Goal: Contribute content: Add original content to the website for others to see

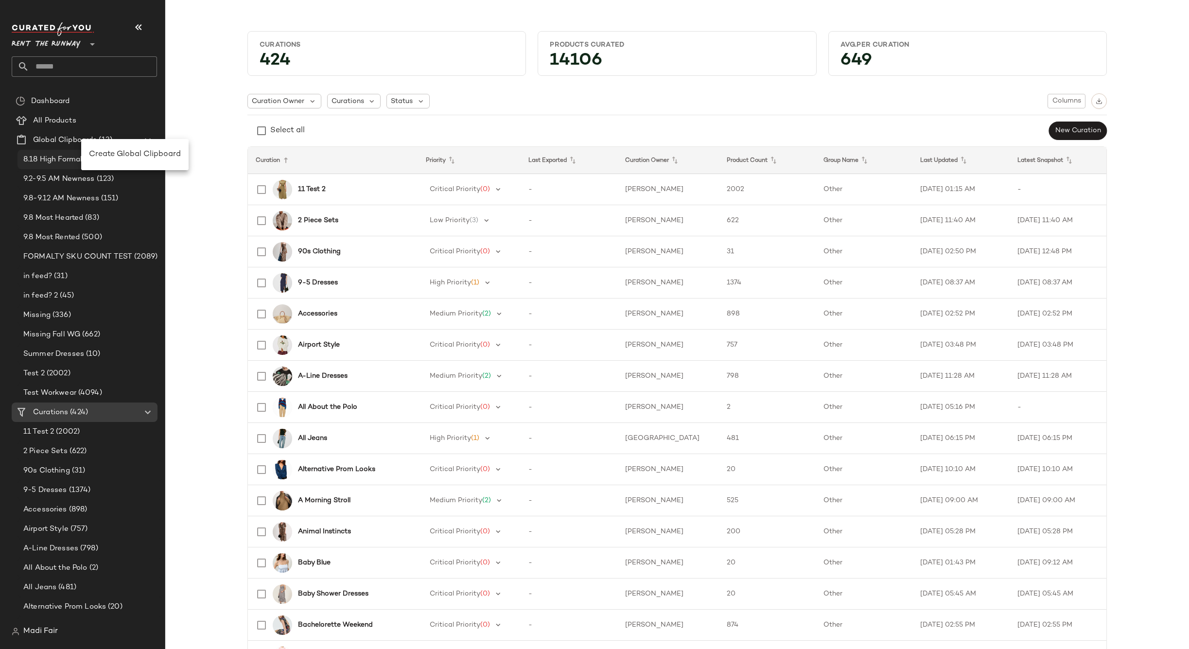
click at [125, 157] on span "Create Global Clipboard" at bounding box center [135, 154] width 92 height 8
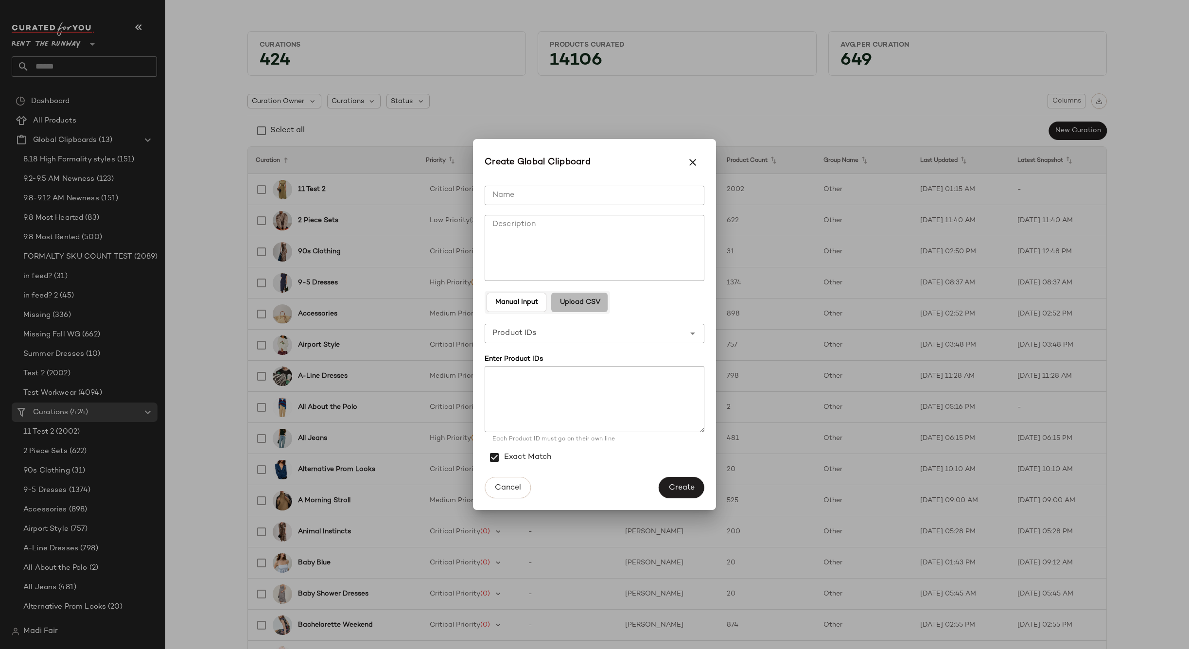
click at [588, 298] on span "Upload CSV" at bounding box center [579, 302] width 41 height 8
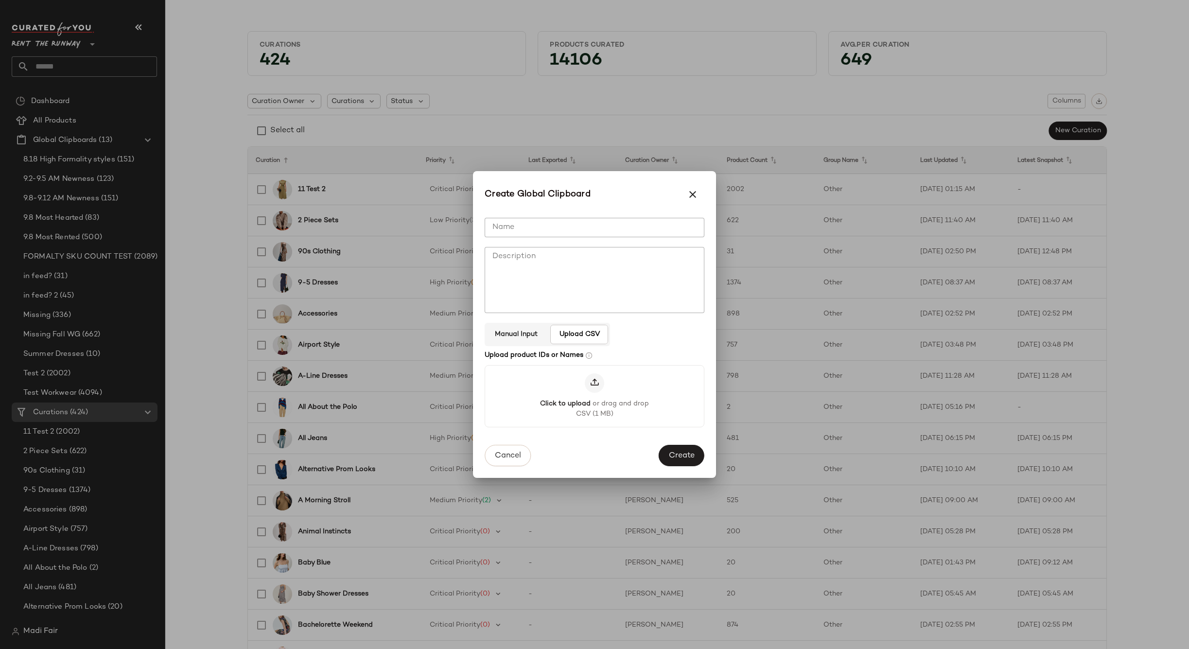
drag, startPoint x: 538, startPoint y: 227, endPoint x: 539, endPoint y: 221, distance: 5.4
click at [538, 227] on input "Name" at bounding box center [595, 227] width 220 height 19
type input "**********"
click at [698, 458] on button "Create" at bounding box center [682, 456] width 46 height 21
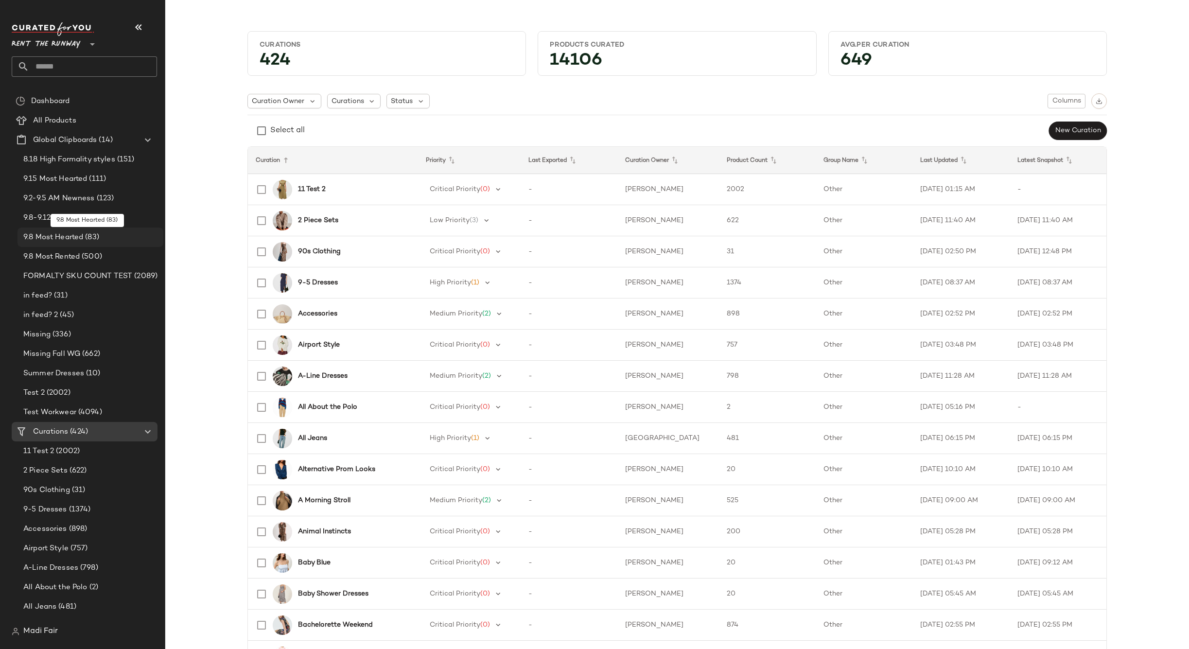
click at [102, 232] on div "9.8 Most Hearted (83)" at bounding box center [89, 237] width 139 height 11
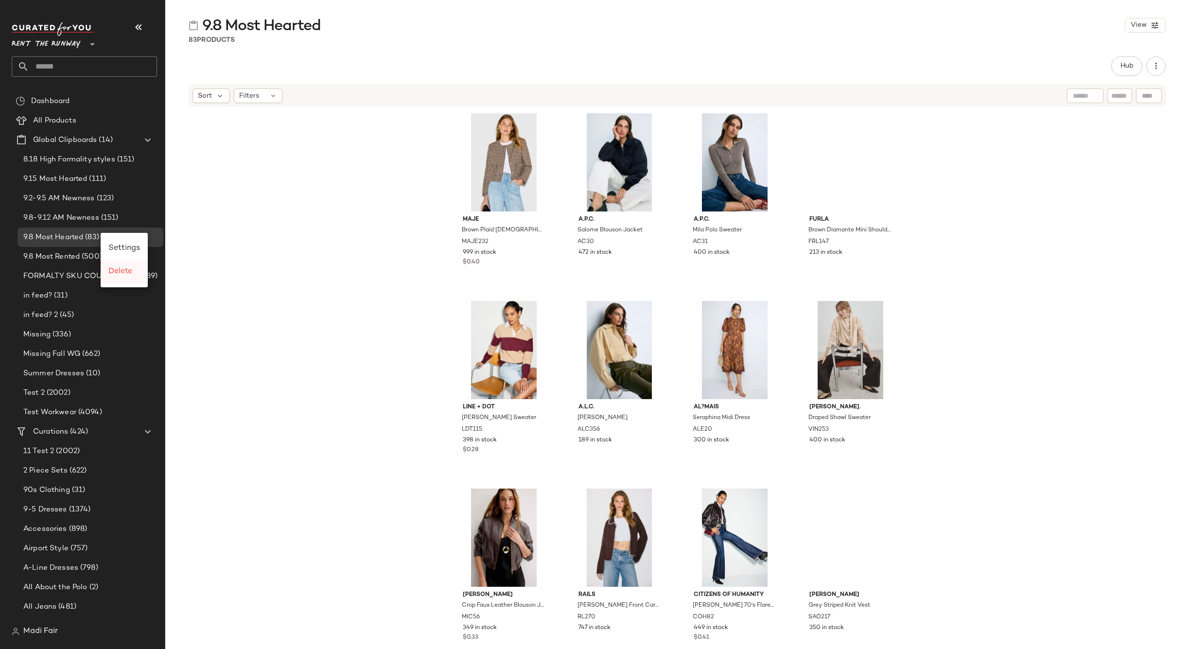
click at [123, 269] on span "Delete" at bounding box center [120, 271] width 24 height 8
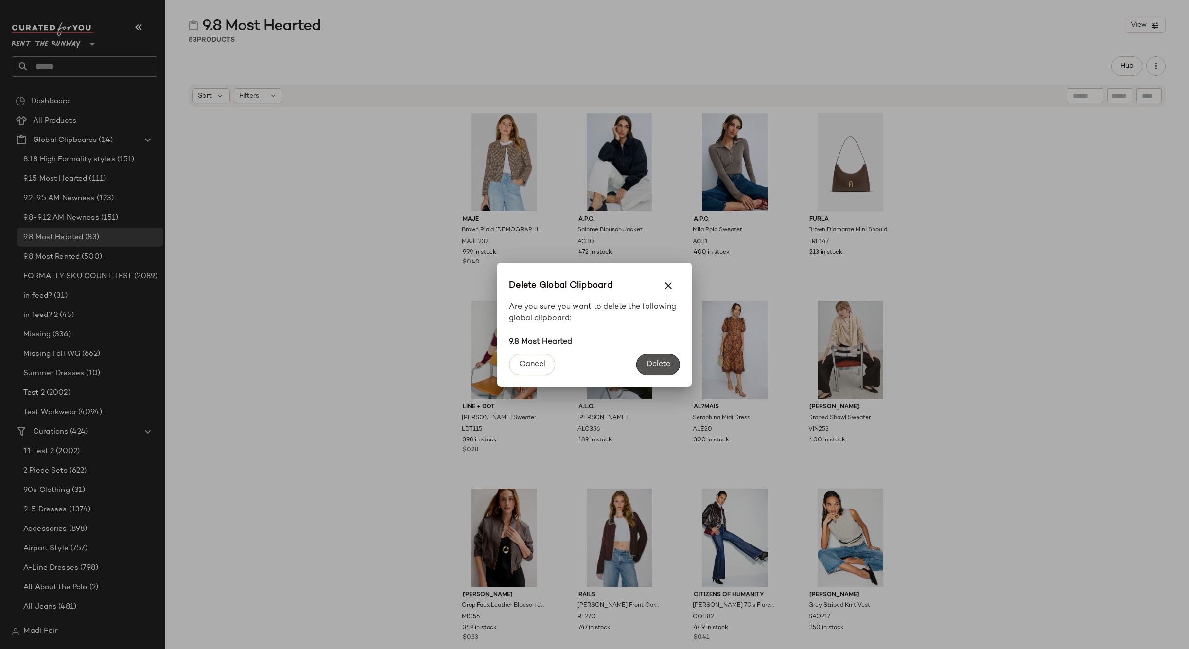
drag, startPoint x: 668, startPoint y: 367, endPoint x: 372, endPoint y: 287, distance: 307.0
click at [666, 366] on span "Delete" at bounding box center [658, 364] width 24 height 9
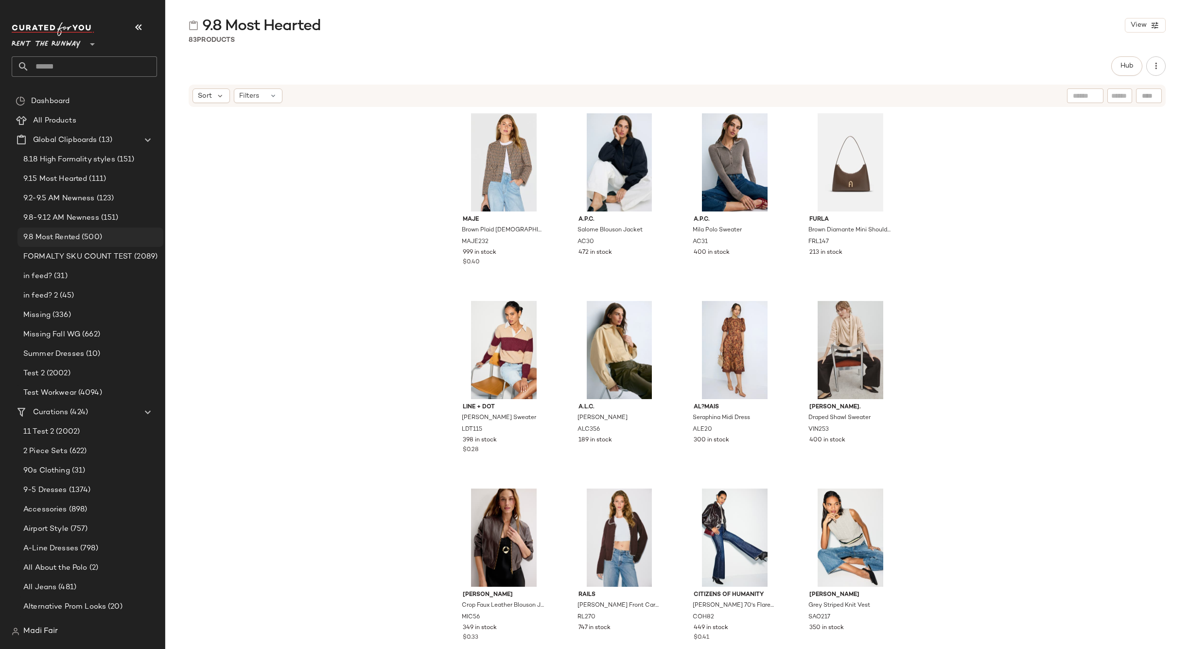
click at [76, 235] on span "9.8 Most Rented" at bounding box center [51, 237] width 56 height 11
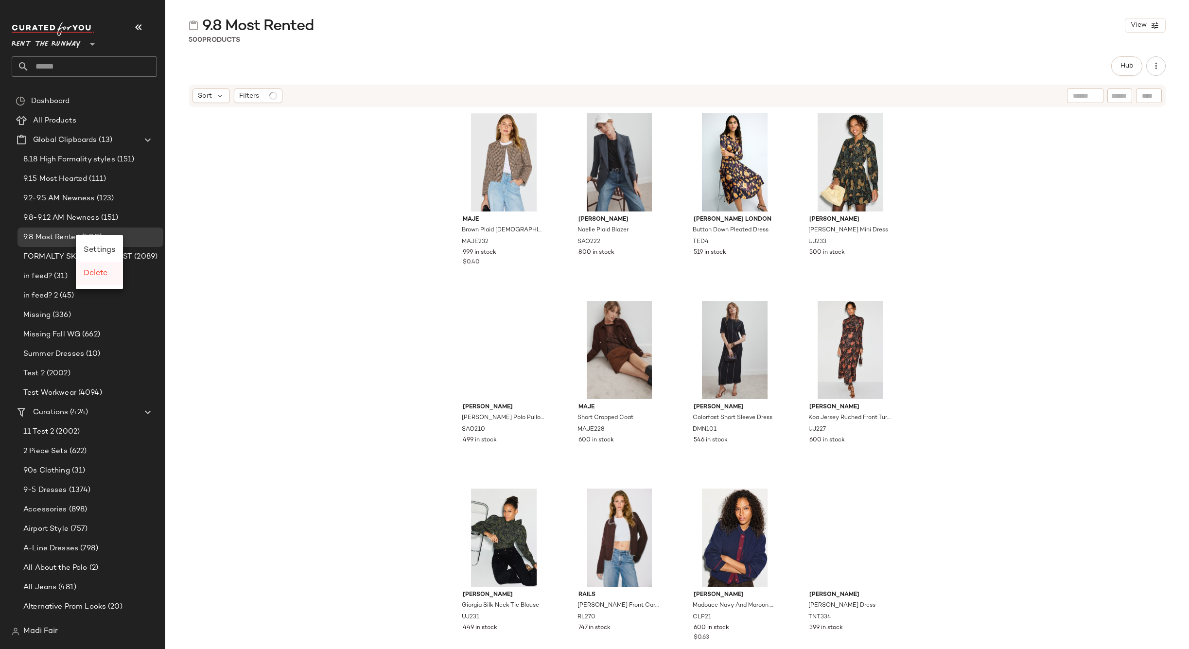
click at [94, 274] on span "Delete" at bounding box center [96, 273] width 24 height 8
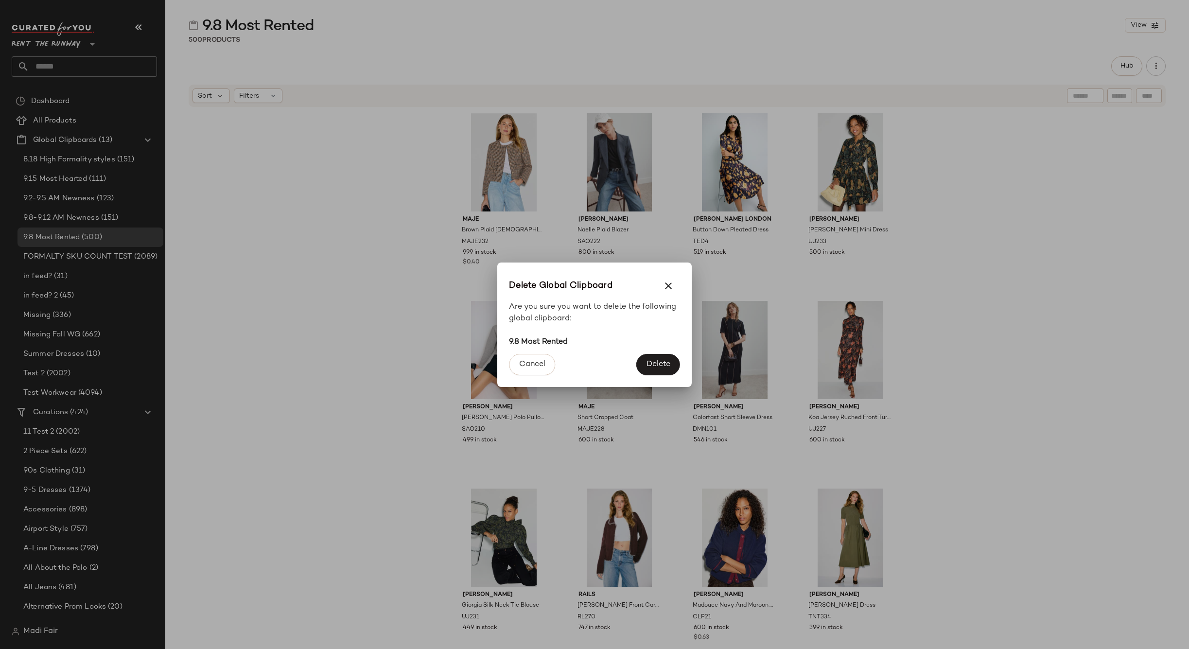
drag, startPoint x: 652, startPoint y: 357, endPoint x: 233, endPoint y: 396, distance: 420.8
click at [651, 357] on button "Delete" at bounding box center [658, 364] width 44 height 21
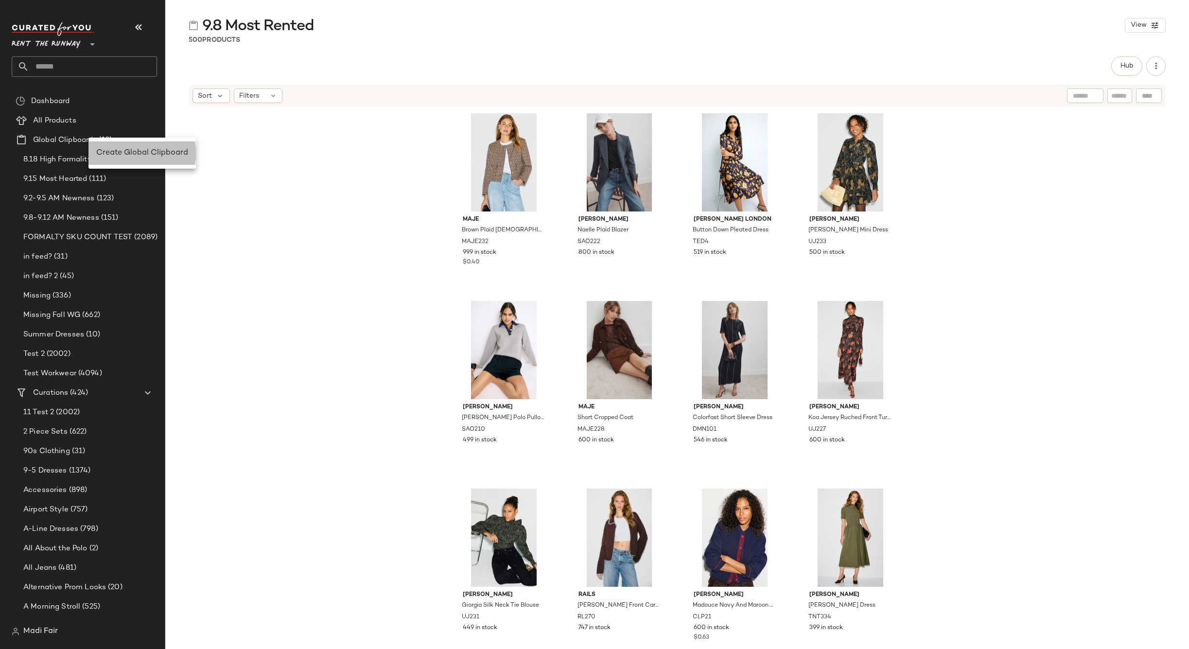
click at [135, 155] on span "Create Global Clipboard" at bounding box center [142, 153] width 92 height 8
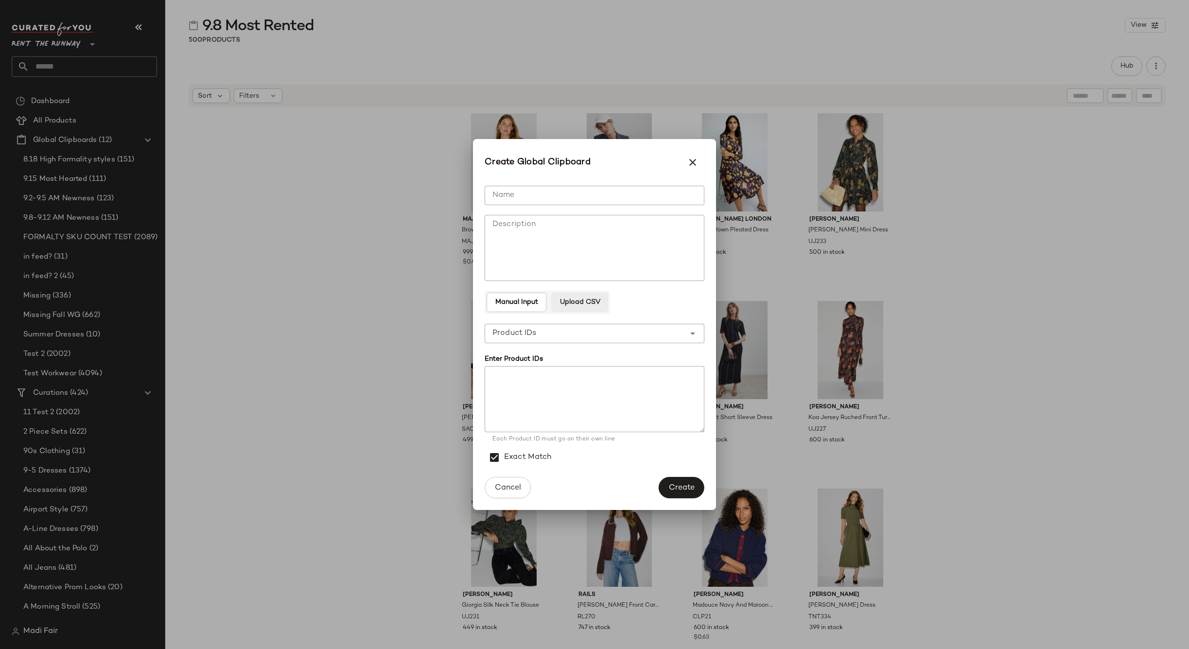
click at [572, 310] on button "Upload CSV" at bounding box center [579, 302] width 56 height 19
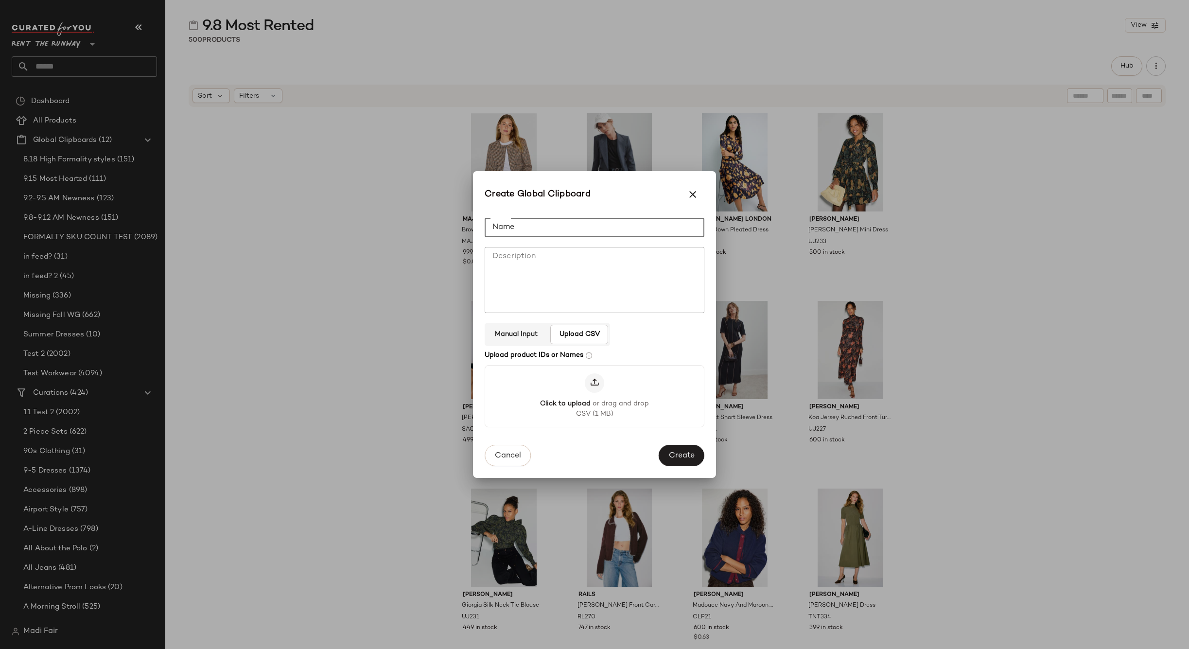
click at [544, 228] on input "Name" at bounding box center [595, 227] width 220 height 19
type input "**********"
click at [681, 451] on button "Create" at bounding box center [682, 456] width 46 height 21
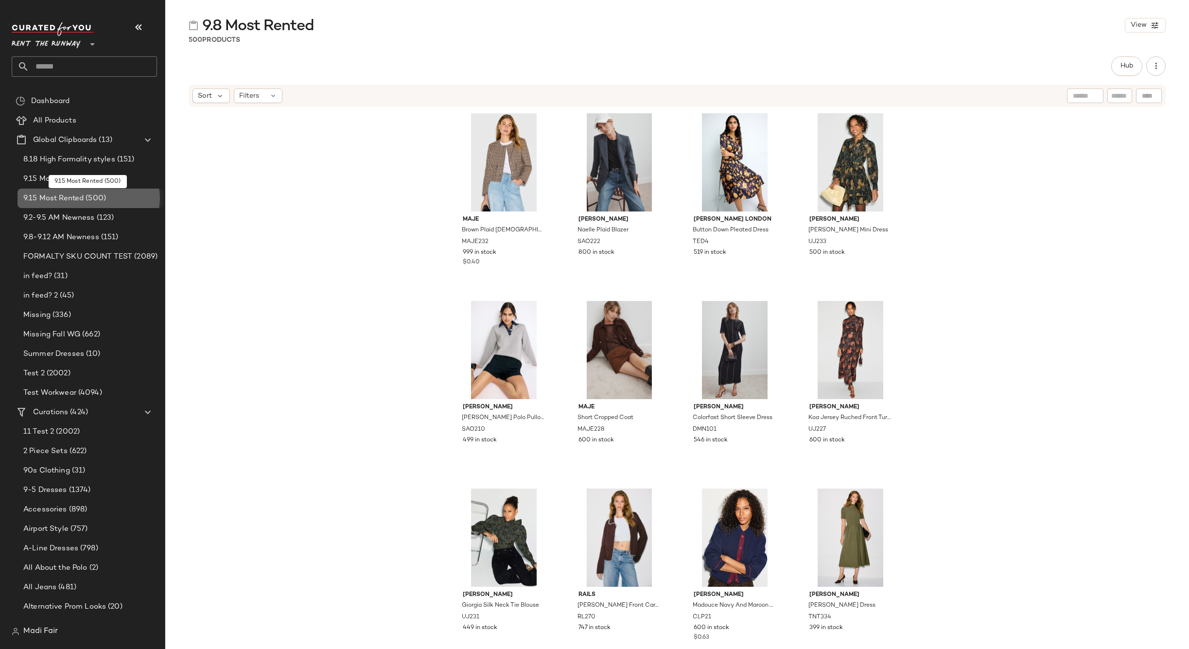
click at [123, 194] on div "9.15 Most Rented (500)" at bounding box center [89, 198] width 139 height 11
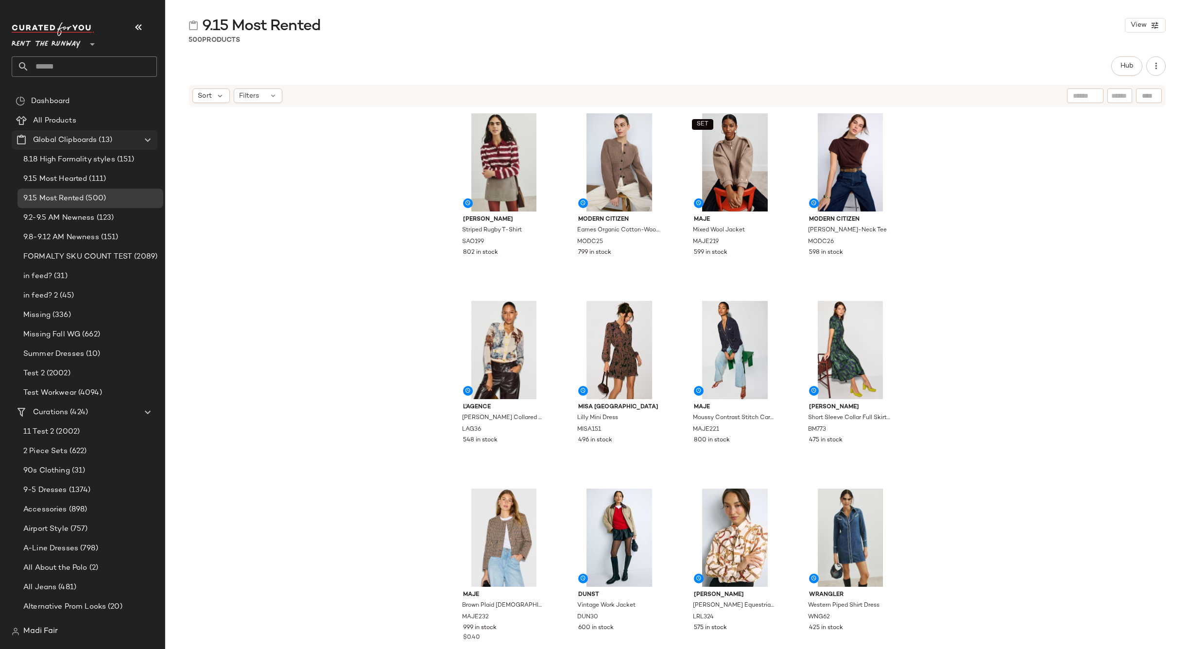
drag, startPoint x: 252, startPoint y: 161, endPoint x: 129, endPoint y: 146, distance: 123.9
click at [252, 161] on div "Sandro Striped Rugby T-Shirt SAO199 802 in stock Modern Citizen Eames Organic C…" at bounding box center [677, 377] width 1024 height 538
click at [315, 158] on div "Sandro Striped Rugby T-Shirt SAO199 802 in stock Modern Citizen Eames Organic C…" at bounding box center [676, 377] width 1022 height 538
